Goal: Share content

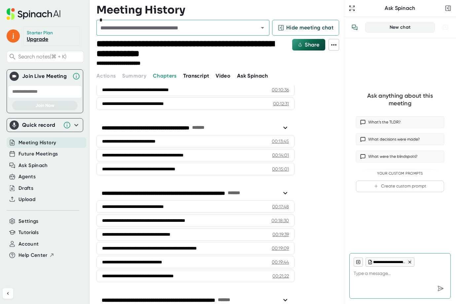
scroll to position [258, 0]
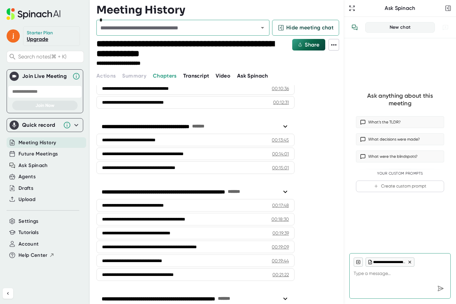
click at [189, 76] on span "Transcript" at bounding box center [196, 76] width 26 height 6
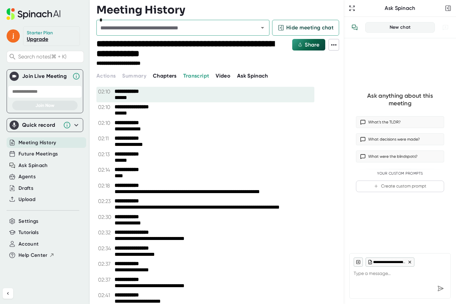
scroll to position [161, 0]
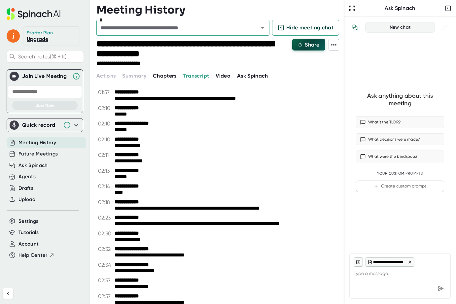
click at [301, 45] on icon at bounding box center [300, 45] width 4 height 4
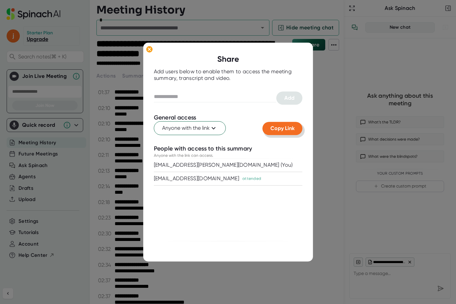
click at [276, 129] on span "Copy Link" at bounding box center [282, 128] width 24 height 6
click at [148, 52] on icon at bounding box center [149, 49] width 7 height 7
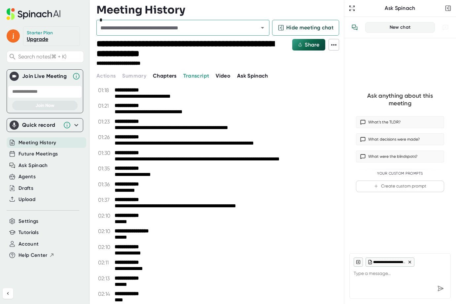
scroll to position [0, 0]
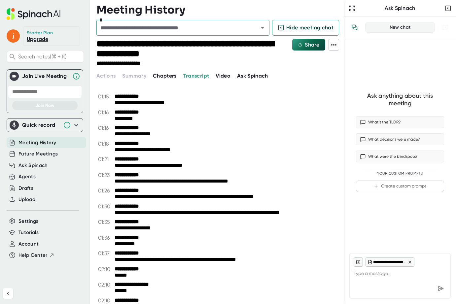
click at [336, 48] on icon at bounding box center [334, 45] width 8 height 8
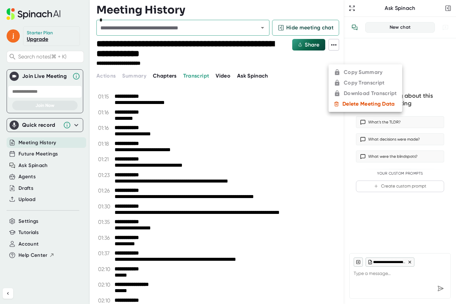
click at [349, 82] on ul "Copy Summary Copy Transcript Download Transcript Delete Meeting Data" at bounding box center [365, 88] width 74 height 48
click at [333, 45] on div at bounding box center [228, 152] width 456 height 304
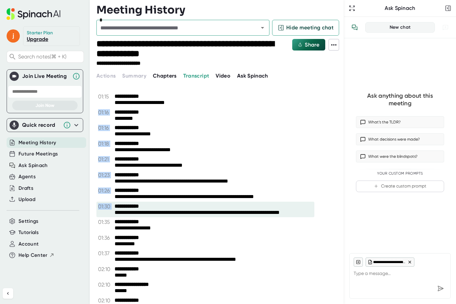
drag, startPoint x: 109, startPoint y: 97, endPoint x: 227, endPoint y: 209, distance: 162.4
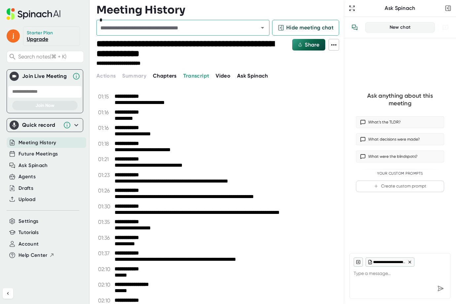
click at [295, 70] on div "**********" at bounding box center [219, 59] width 247 height 41
click at [307, 43] on span "Share" at bounding box center [312, 45] width 15 height 6
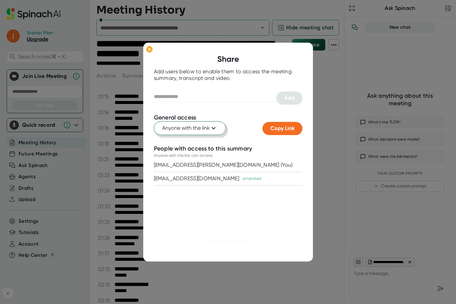
click at [212, 132] on icon at bounding box center [213, 128] width 8 height 8
click at [213, 130] on div at bounding box center [228, 152] width 456 height 304
click at [277, 131] on span "Copy Link" at bounding box center [282, 128] width 24 height 6
click at [150, 50] on icon at bounding box center [149, 49] width 3 height 3
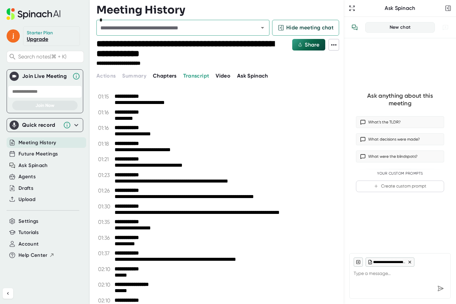
click at [168, 75] on span "Chapters" at bounding box center [165, 76] width 24 height 6
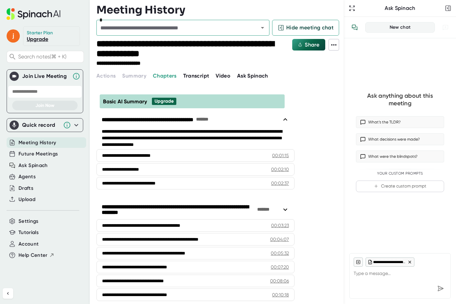
click at [36, 39] on link "Upgrade" at bounding box center [37, 39] width 21 height 6
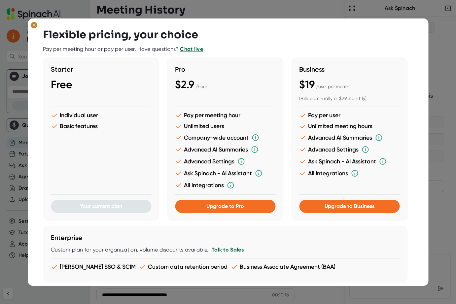
click at [35, 26] on icon at bounding box center [33, 24] width 3 height 3
type textarea "x"
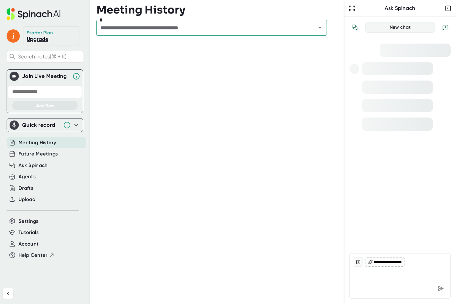
click at [188, 27] on input "text" at bounding box center [201, 27] width 207 height 9
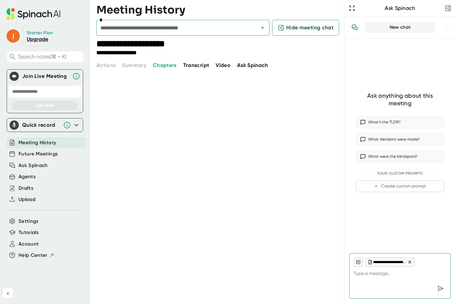
click at [261, 27] on icon "Open" at bounding box center [262, 28] width 8 height 8
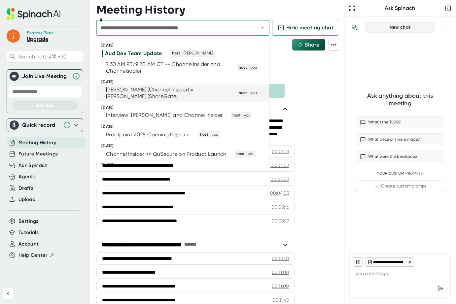
click at [176, 92] on div "[PERSON_NAME] (Channel Insider) x [PERSON_NAME] (ShareGate)" at bounding box center [167, 92] width 123 height 13
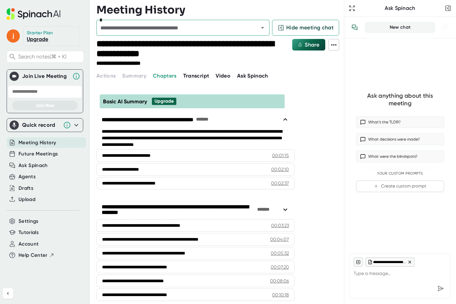
type textarea "x"
